Goal: Task Accomplishment & Management: Manage account settings

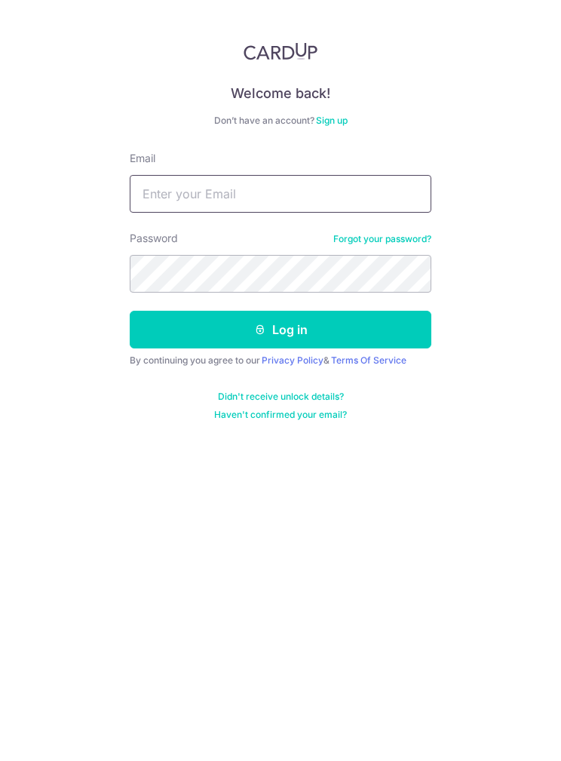
click at [153, 204] on input "Email" at bounding box center [281, 194] width 302 height 38
type input "[EMAIL_ADDRESS][DOMAIN_NAME]"
click at [158, 329] on button "Log in" at bounding box center [281, 330] width 302 height 38
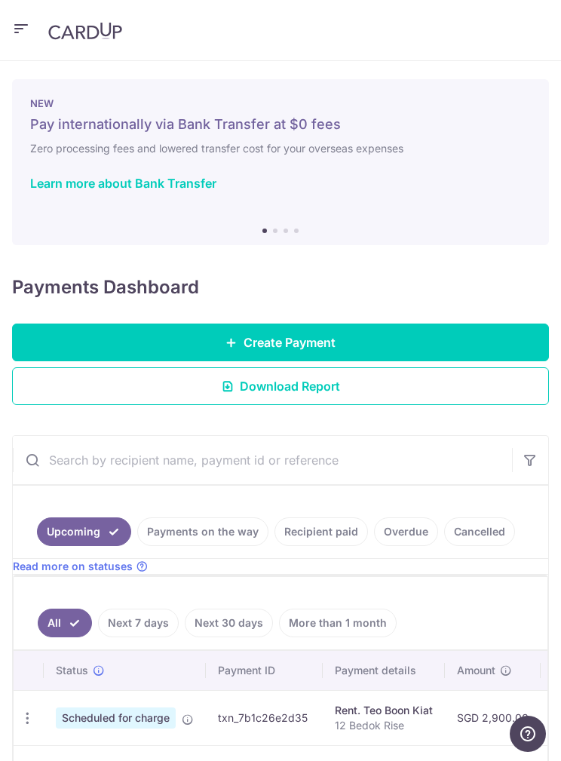
click at [165, 544] on link "Payments on the way" at bounding box center [202, 531] width 131 height 29
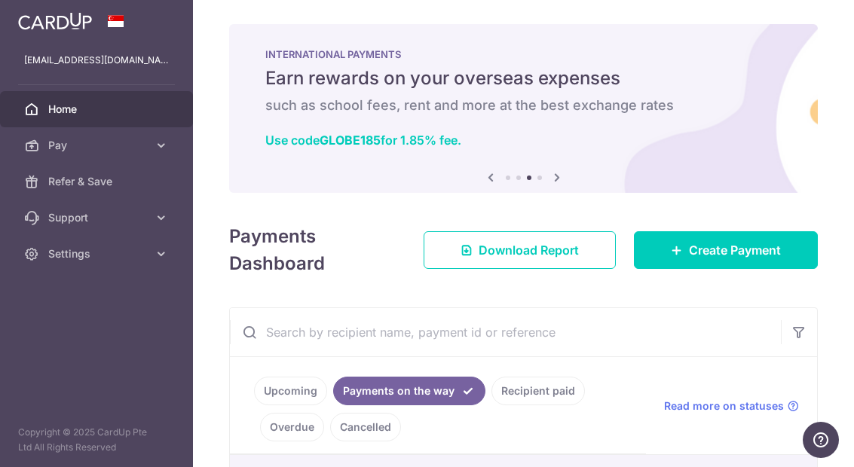
click at [0, 0] on header at bounding box center [0, 0] width 0 height 0
click at [0, 0] on icon "button" at bounding box center [0, 0] width 0 height 0
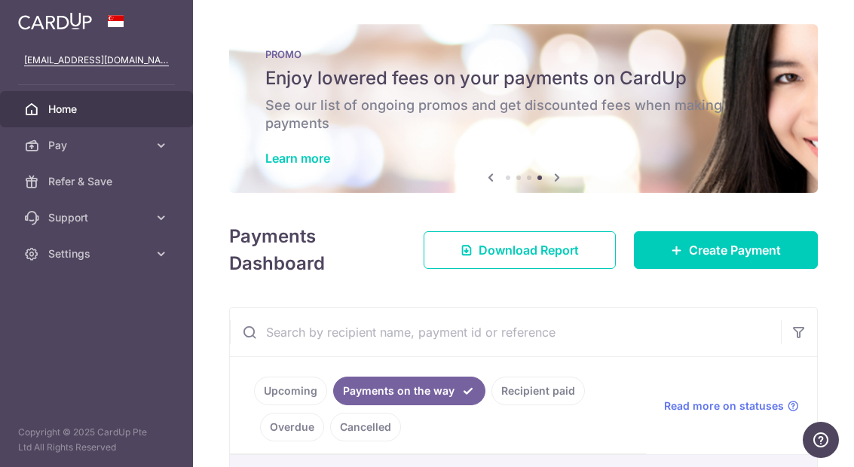
click at [160, 153] on link "Pay" at bounding box center [96, 145] width 193 height 36
click at [0, 0] on icon "button" at bounding box center [0, 0] width 0 height 0
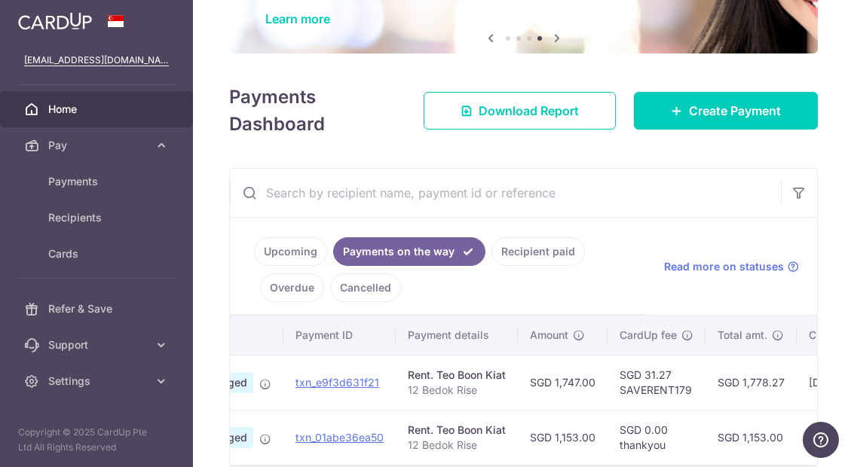
scroll to position [141, 0]
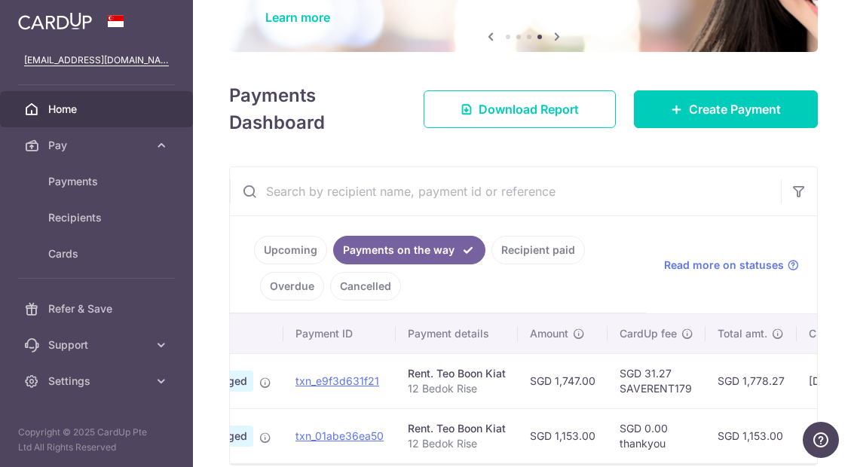
click at [0, 0] on icon "button" at bounding box center [0, 0] width 0 height 0
click at [53, 305] on span "Refer & Save" at bounding box center [98, 309] width 100 height 15
